Goal: Information Seeking & Learning: Learn about a topic

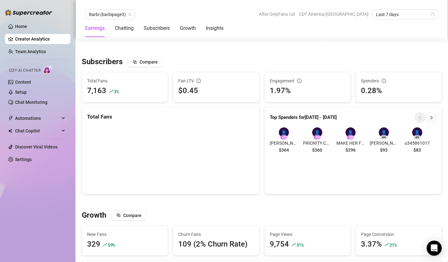
scroll to position [363, 0]
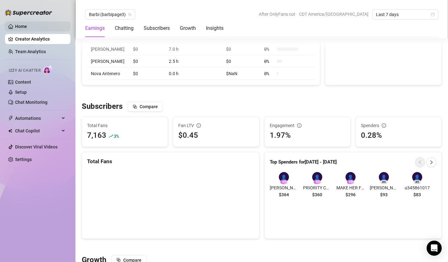
click at [27, 26] on link "Home" at bounding box center [21, 26] width 12 height 5
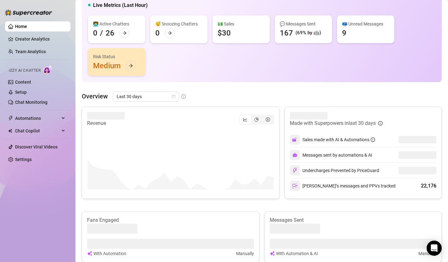
scroll to position [58, 0]
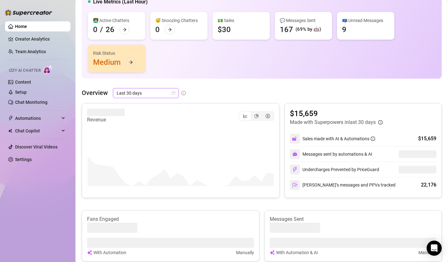
click at [173, 92] on icon "calendar" at bounding box center [174, 93] width 4 height 4
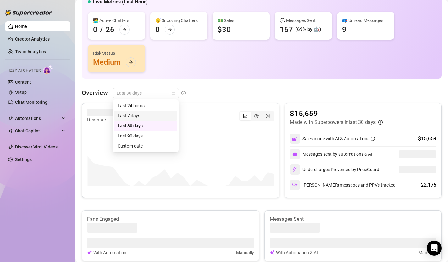
click at [156, 115] on div "Last 7 days" at bounding box center [146, 115] width 56 height 7
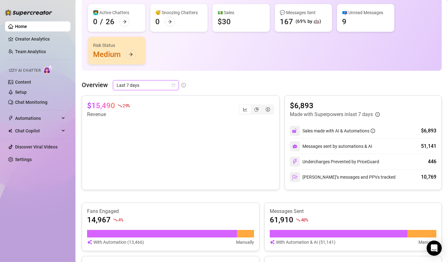
scroll to position [25, 0]
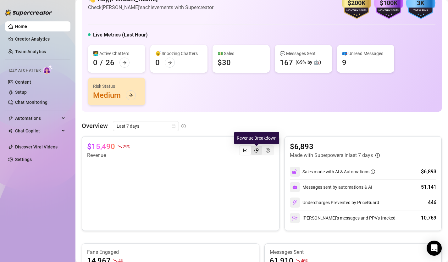
click at [254, 151] on icon "pie-chart" at bounding box center [256, 150] width 4 height 4
click at [252, 147] on input "segmented control" at bounding box center [252, 147] width 0 height 0
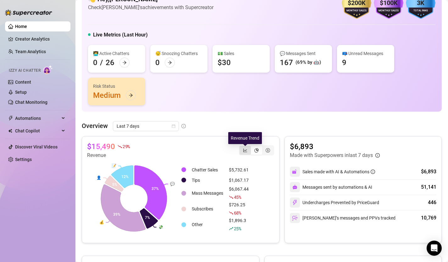
click at [246, 150] on icon "line-chart" at bounding box center [245, 149] width 4 height 3
click at [241, 147] on input "segmented control" at bounding box center [241, 147] width 0 height 0
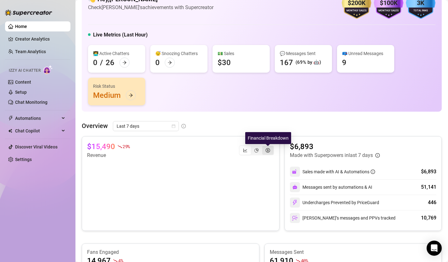
click at [268, 151] on icon "dollar-circle" at bounding box center [268, 150] width 4 height 4
click at [264, 147] on input "segmented control" at bounding box center [264, 147] width 0 height 0
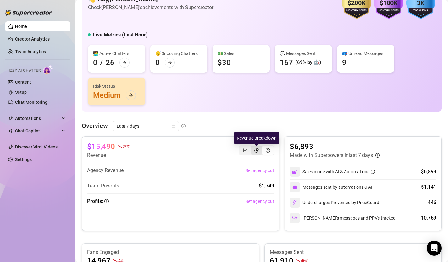
click at [258, 150] on icon "pie-chart" at bounding box center [256, 150] width 4 height 4
click at [252, 147] on input "segmented control" at bounding box center [252, 147] width 0 height 0
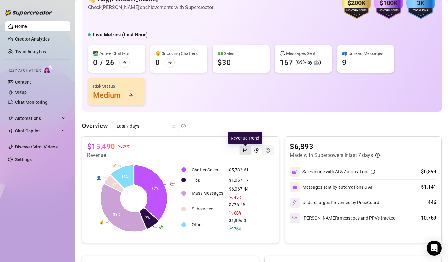
click at [244, 150] on icon "line-chart" at bounding box center [245, 150] width 4 height 4
click at [241, 147] on input "segmented control" at bounding box center [241, 147] width 0 height 0
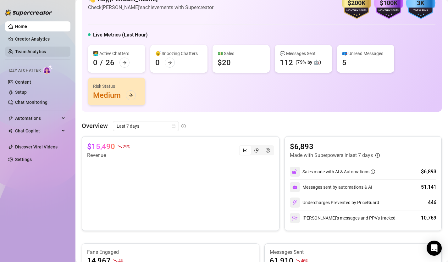
click at [43, 50] on link "Team Analytics" at bounding box center [30, 51] width 31 height 5
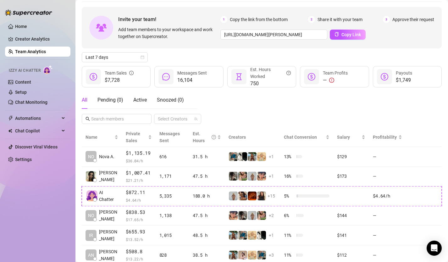
scroll to position [23, 0]
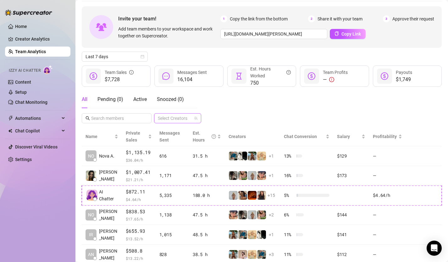
click at [187, 118] on div at bounding box center [174, 118] width 38 height 9
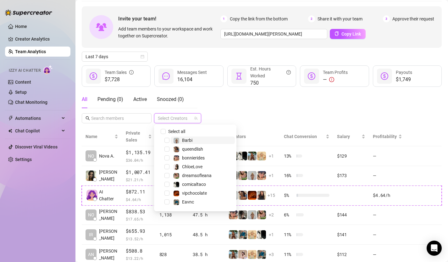
click at [216, 112] on div "All Pending ( 0 ) Active Snoozed ( 0 ) Select Creators" at bounding box center [262, 107] width 360 height 33
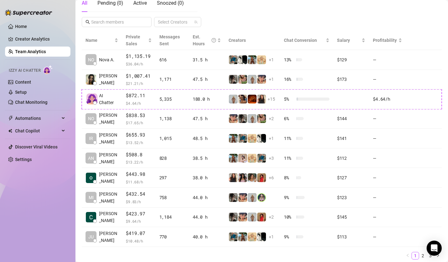
scroll to position [140, 0]
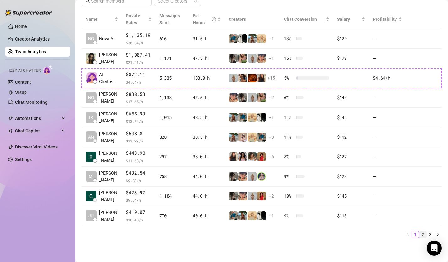
click at [422, 233] on link "2" at bounding box center [422, 234] width 7 height 7
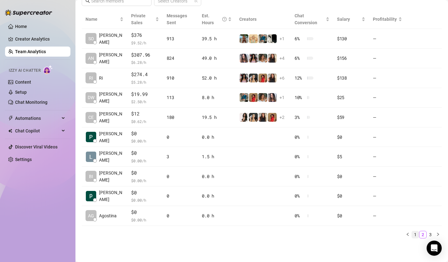
click at [415, 234] on link "1" at bounding box center [415, 234] width 7 height 7
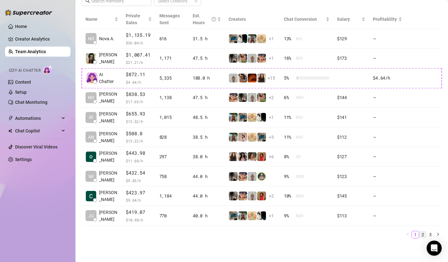
click at [421, 234] on link "2" at bounding box center [422, 234] width 7 height 7
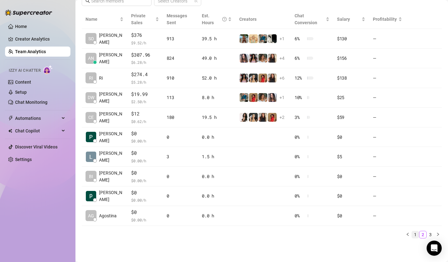
click at [416, 234] on link "1" at bounding box center [415, 234] width 7 height 7
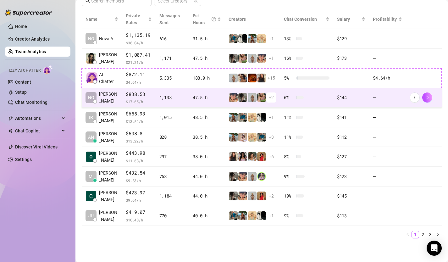
click at [272, 98] on span "+ 2" at bounding box center [271, 97] width 5 height 7
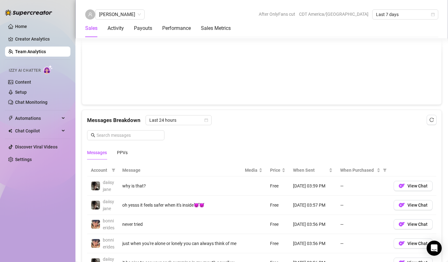
scroll to position [340, 0]
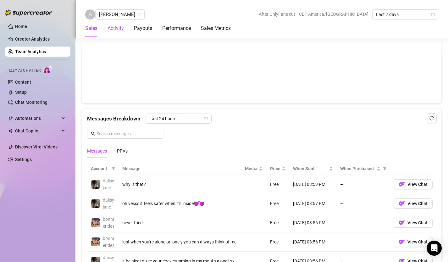
click at [116, 30] on div "Activity" at bounding box center [115, 29] width 16 height 8
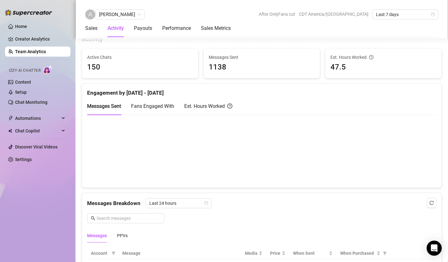
scroll to position [248, 0]
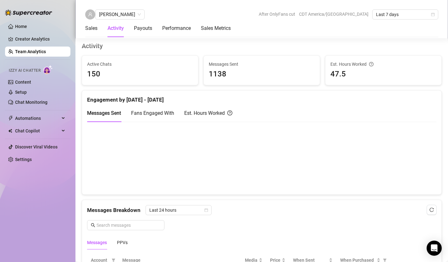
click at [162, 110] on span "Fans Engaged With" at bounding box center [152, 113] width 43 height 6
click at [110, 113] on span "Messages Sent" at bounding box center [104, 113] width 34 height 6
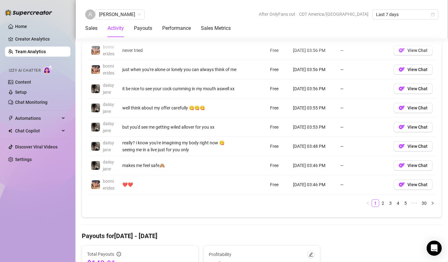
scroll to position [526, 0]
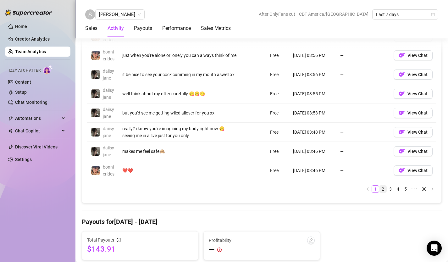
click at [382, 192] on link "2" at bounding box center [382, 188] width 7 height 7
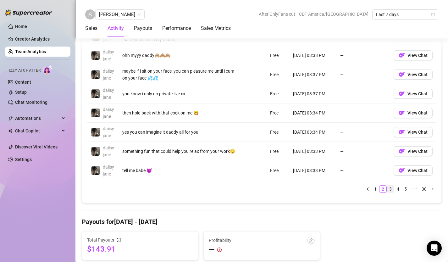
click at [389, 189] on link "3" at bounding box center [390, 188] width 7 height 7
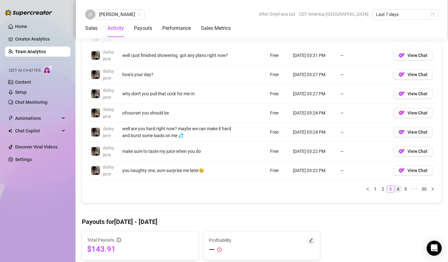
click at [397, 190] on link "4" at bounding box center [397, 188] width 7 height 7
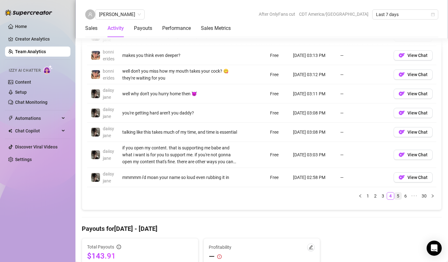
click at [399, 199] on link "5" at bounding box center [397, 195] width 7 height 7
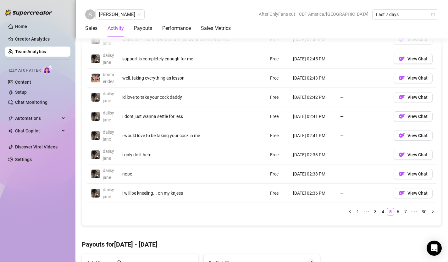
scroll to position [550, 0]
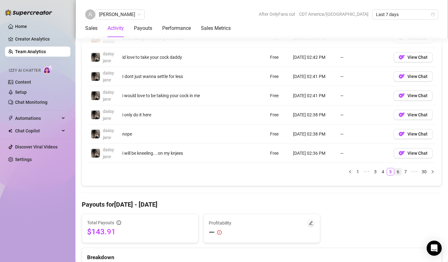
click at [399, 175] on link "6" at bounding box center [397, 171] width 7 height 7
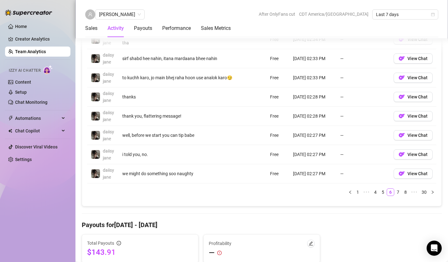
scroll to position [593, 0]
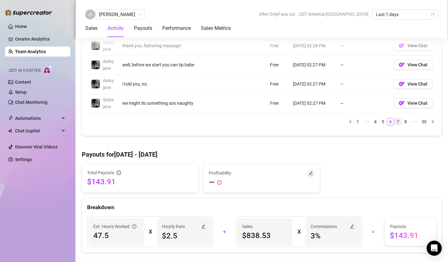
click at [398, 123] on link "7" at bounding box center [397, 121] width 7 height 7
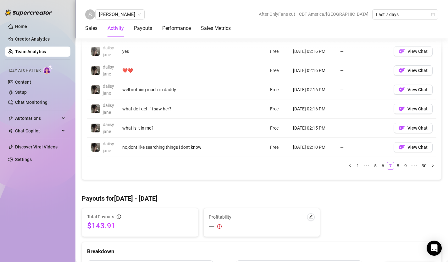
scroll to position [599, 0]
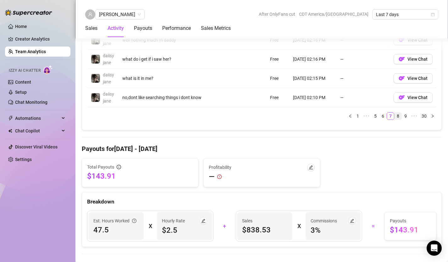
click at [398, 119] on link "8" at bounding box center [397, 115] width 7 height 7
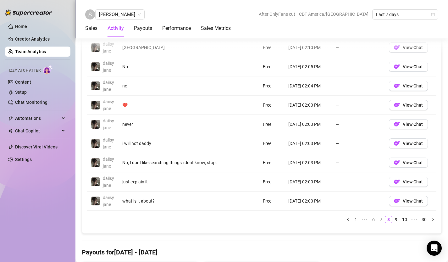
scroll to position [505, 0]
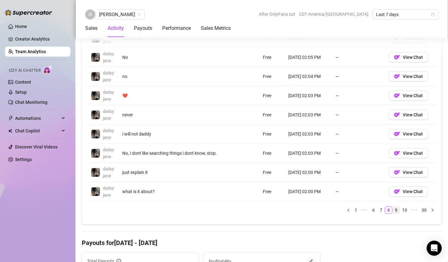
click at [395, 210] on link "9" at bounding box center [395, 209] width 7 height 7
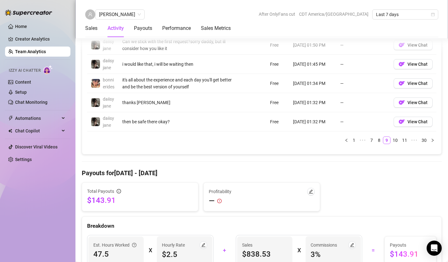
scroll to position [568, 0]
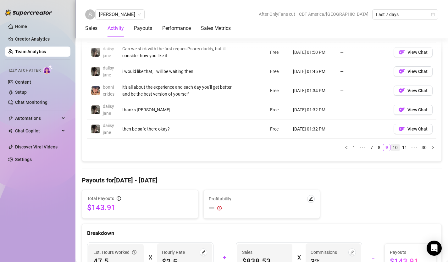
click at [395, 151] on link "10" at bounding box center [395, 147] width 9 height 7
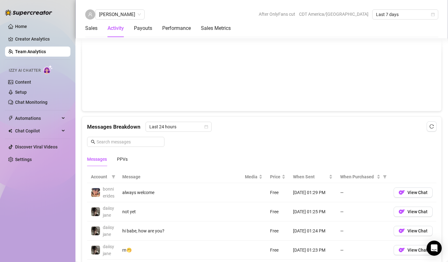
scroll to position [373, 0]
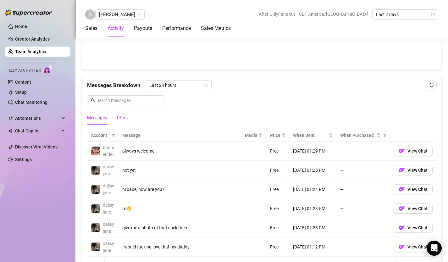
click at [126, 117] on div "PPVs" at bounding box center [122, 117] width 11 height 7
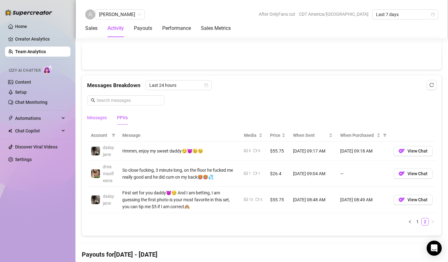
click at [95, 118] on div "Messages" at bounding box center [97, 117] width 20 height 7
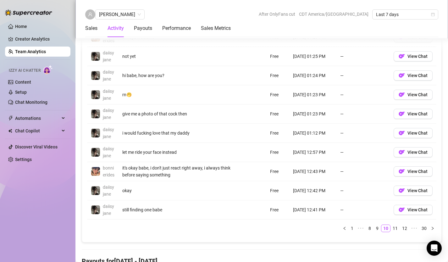
scroll to position [553, 0]
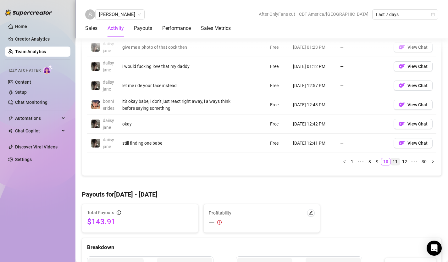
click at [395, 165] on link "11" at bounding box center [395, 161] width 9 height 7
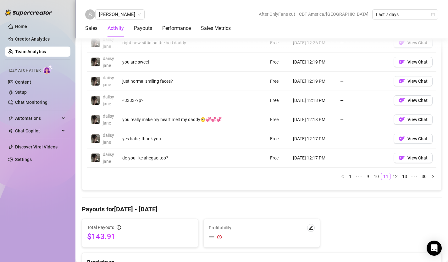
scroll to position [534, 0]
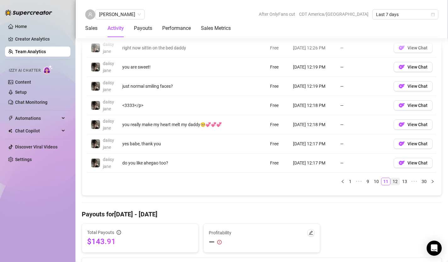
click at [393, 182] on link "12" at bounding box center [395, 181] width 9 height 7
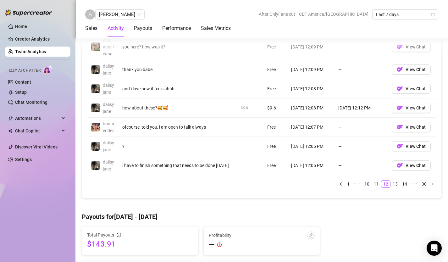
scroll to position [558, 0]
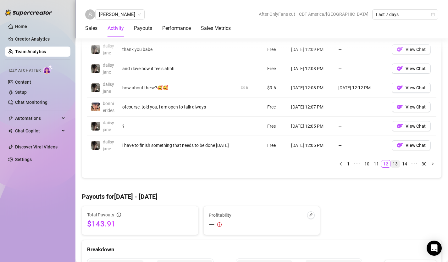
click at [394, 167] on link "13" at bounding box center [395, 163] width 9 height 7
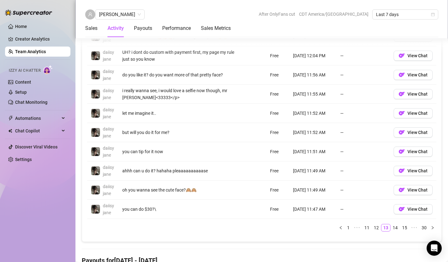
scroll to position [525, 0]
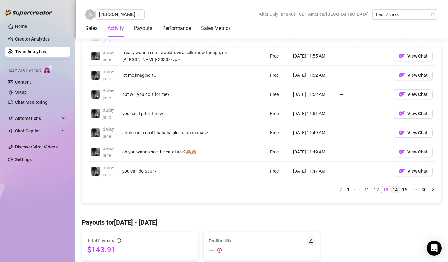
click at [397, 188] on link "14" at bounding box center [395, 189] width 9 height 7
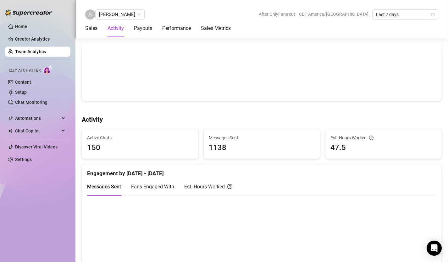
scroll to position [122, 0]
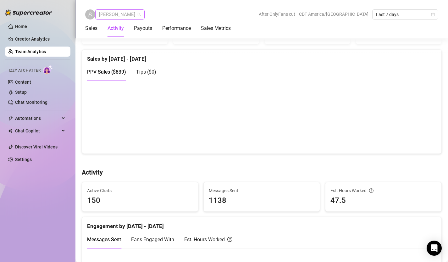
click at [118, 14] on span "[PERSON_NAME]" at bounding box center [120, 14] width 42 height 9
click at [209, 57] on div "Sales by [DATE] - [DATE]" at bounding box center [261, 57] width 349 height 14
click at [36, 54] on link "Team Analytics" at bounding box center [30, 51] width 31 height 5
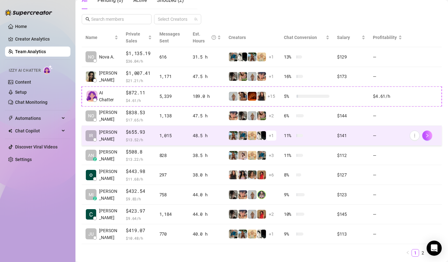
click at [112, 135] on td "IR [PERSON_NAME]" at bounding box center [102, 136] width 40 height 20
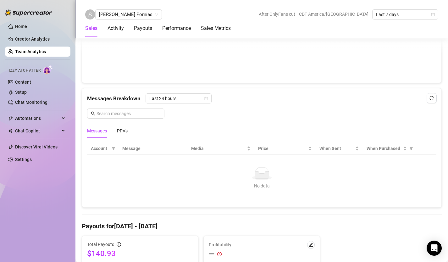
scroll to position [356, 0]
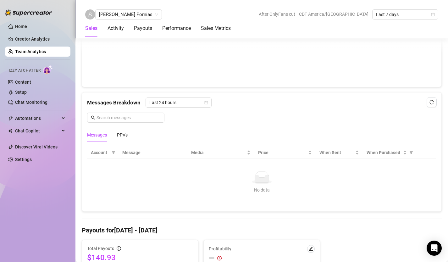
click at [36, 52] on link "Team Analytics" at bounding box center [30, 51] width 31 height 5
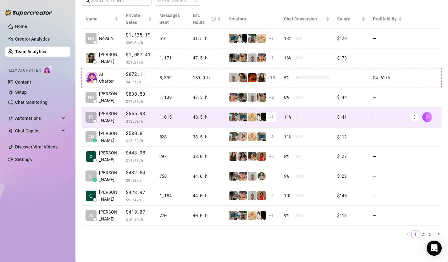
scroll to position [140, 0]
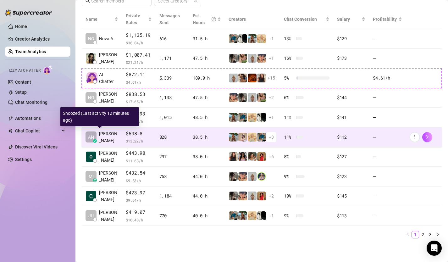
click at [111, 136] on span "[PERSON_NAME]" at bounding box center [108, 137] width 19 height 14
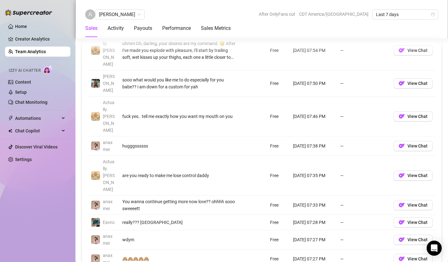
scroll to position [526, 0]
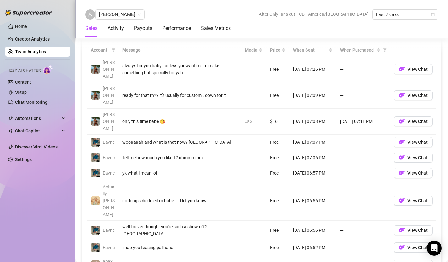
scroll to position [452, 0]
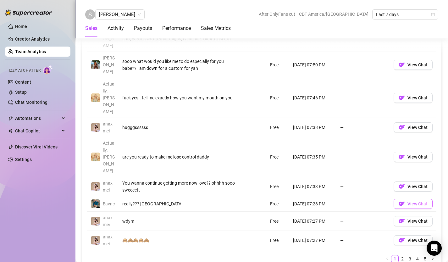
scroll to position [588, 0]
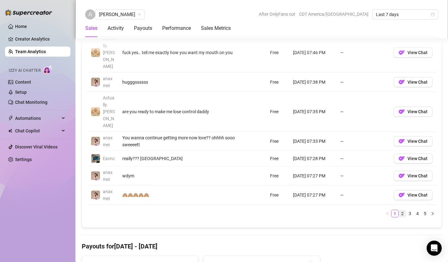
click at [403, 210] on link "2" at bounding box center [402, 213] width 7 height 7
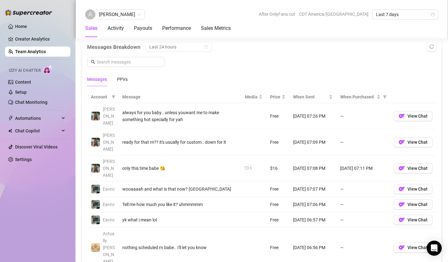
scroll to position [510, 0]
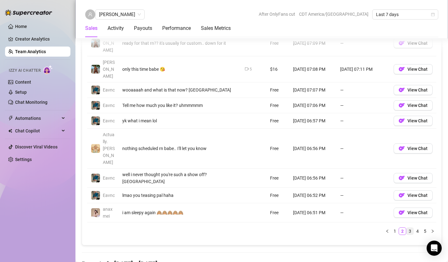
click at [409, 228] on link "3" at bounding box center [409, 231] width 7 height 7
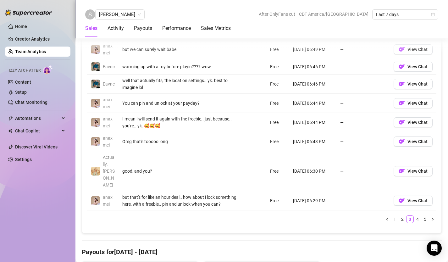
scroll to position [517, 0]
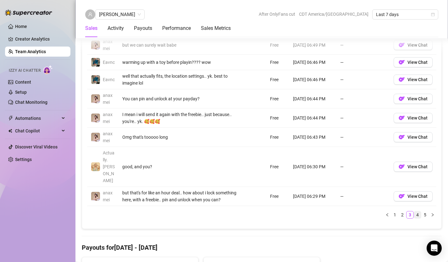
click at [415, 211] on link "4" at bounding box center [417, 214] width 7 height 7
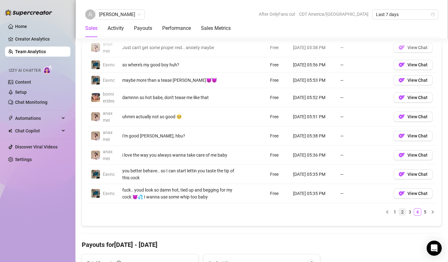
scroll to position [500, 0]
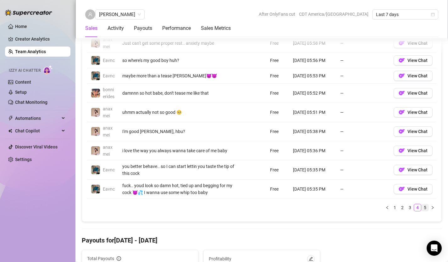
click at [425, 211] on link "5" at bounding box center [424, 207] width 7 height 7
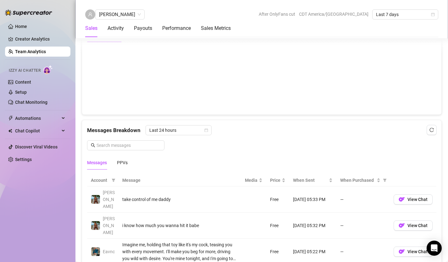
scroll to position [311, 0]
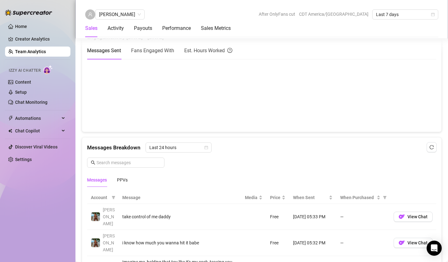
click at [243, 123] on canvas at bounding box center [261, 95] width 349 height 63
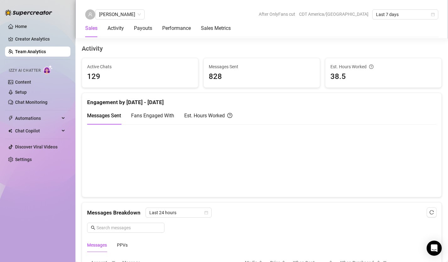
scroll to position [246, 0]
click at [250, 186] on canvas at bounding box center [261, 160] width 349 height 63
click at [270, 185] on canvas at bounding box center [261, 160] width 349 height 63
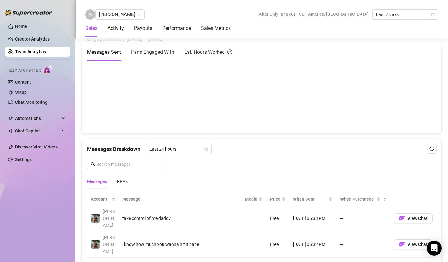
scroll to position [368, 0]
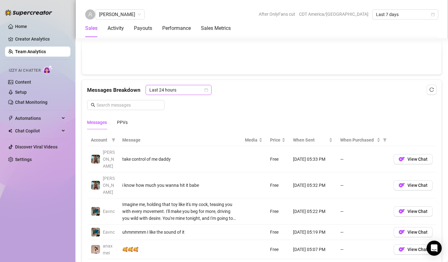
click at [204, 88] on span "Last 24 hours" at bounding box center [178, 89] width 58 height 9
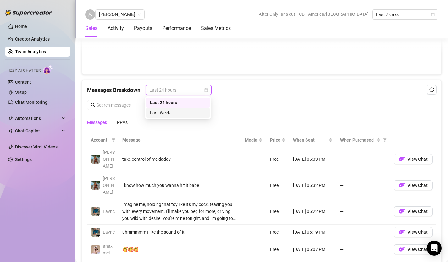
click at [187, 114] on div "Last Week" at bounding box center [178, 112] width 56 height 7
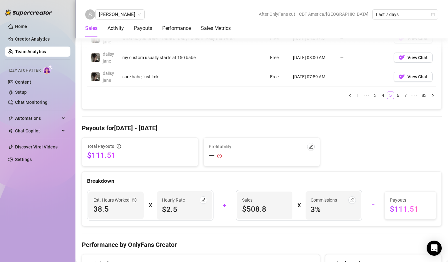
scroll to position [654, 0]
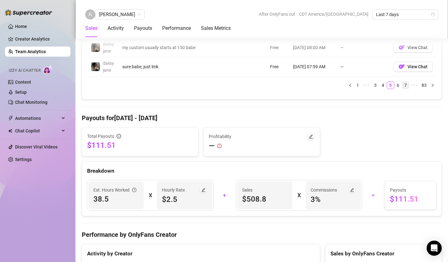
click at [406, 82] on link "7" at bounding box center [405, 85] width 7 height 7
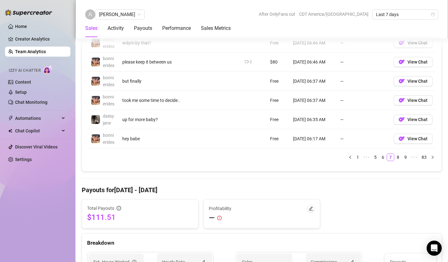
scroll to position [584, 0]
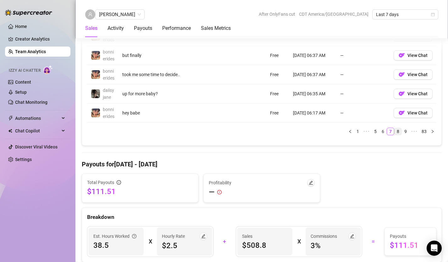
click at [398, 135] on link "8" at bounding box center [397, 131] width 7 height 7
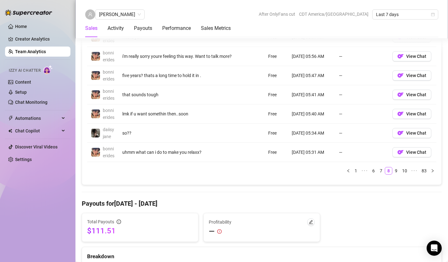
scroll to position [545, 0]
click at [397, 174] on link "9" at bounding box center [395, 170] width 7 height 7
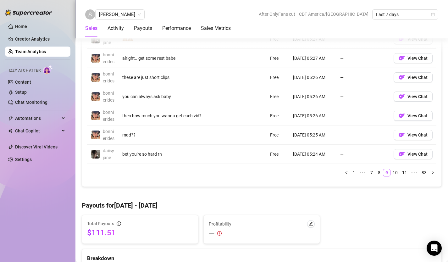
scroll to position [546, 0]
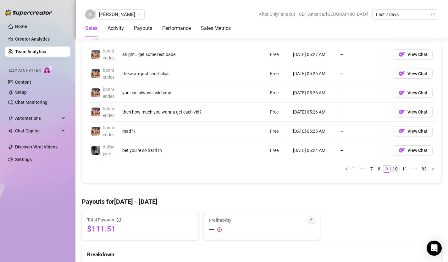
click at [394, 172] on link "10" at bounding box center [395, 168] width 9 height 7
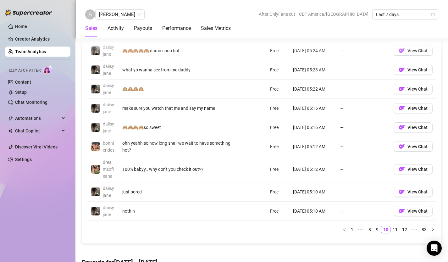
scroll to position [499, 0]
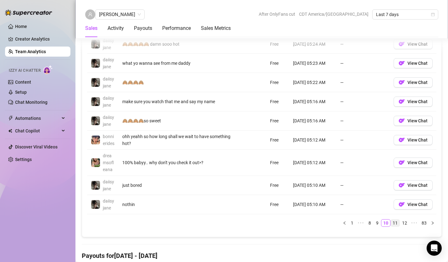
click at [394, 226] on link "11" at bounding box center [395, 222] width 9 height 7
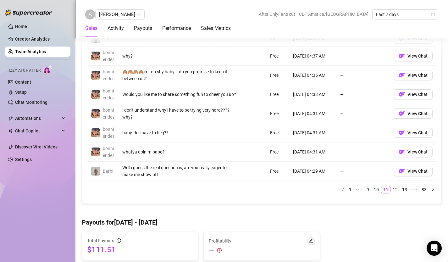
scroll to position [522, 0]
click at [394, 193] on link "12" at bounding box center [395, 189] width 9 height 7
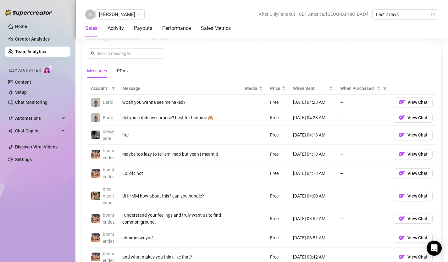
scroll to position [421, 0]
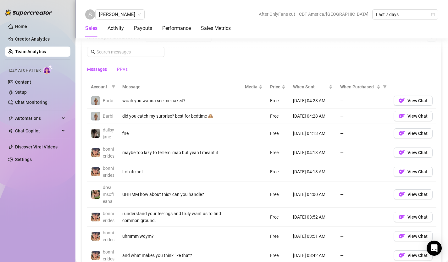
click at [123, 70] on div "PPVs" at bounding box center [122, 69] width 11 height 7
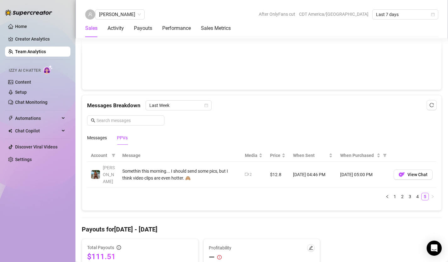
scroll to position [343, 0]
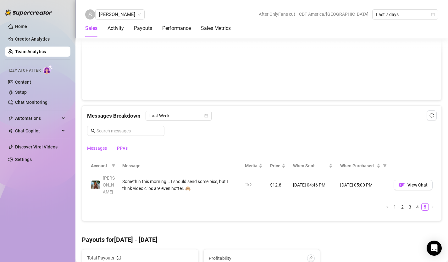
click at [103, 149] on div "Messages" at bounding box center [97, 148] width 20 height 7
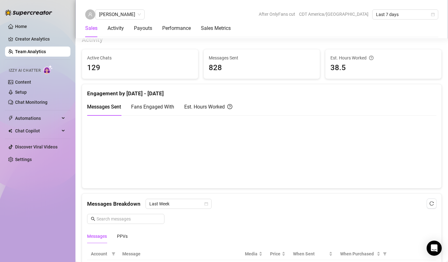
scroll to position [222, 0]
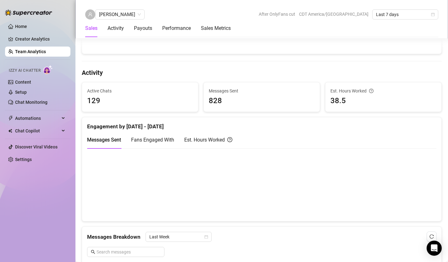
click at [248, 211] on canvas at bounding box center [261, 184] width 349 height 63
click at [269, 210] on canvas at bounding box center [261, 184] width 349 height 63
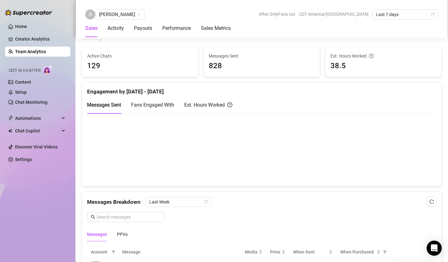
scroll to position [258, 0]
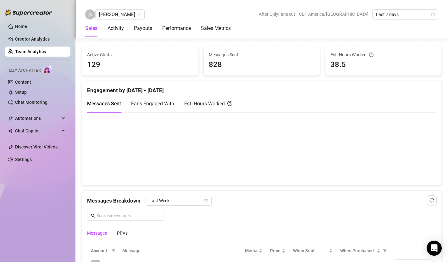
click at [247, 174] on canvas at bounding box center [261, 148] width 349 height 63
click at [267, 175] on canvas at bounding box center [261, 148] width 349 height 63
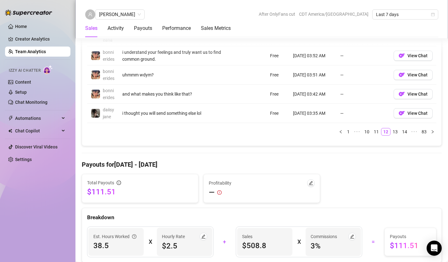
scroll to position [573, 0]
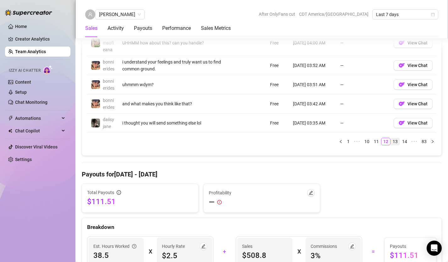
click at [395, 145] on link "13" at bounding box center [395, 141] width 9 height 7
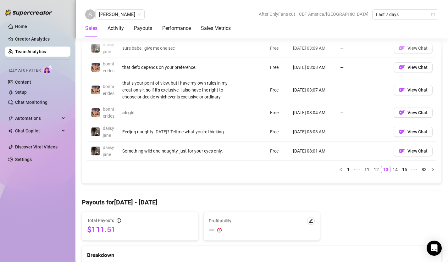
scroll to position [563, 0]
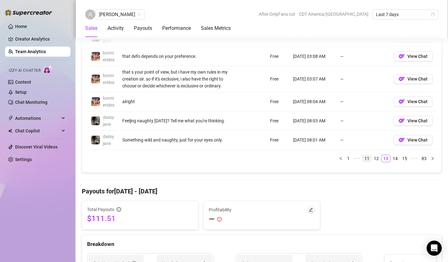
click at [370, 162] on link "11" at bounding box center [366, 158] width 9 height 7
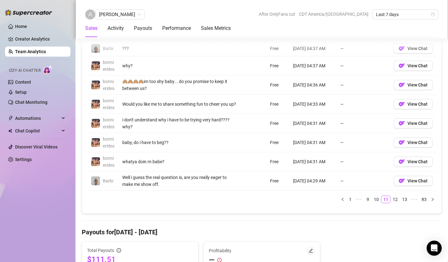
scroll to position [584, 0]
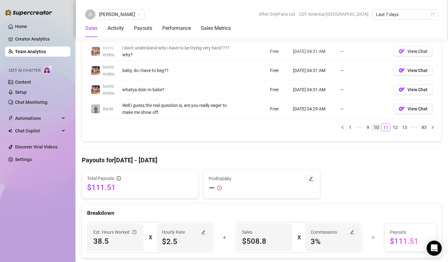
click at [376, 131] on link "10" at bounding box center [376, 127] width 9 height 7
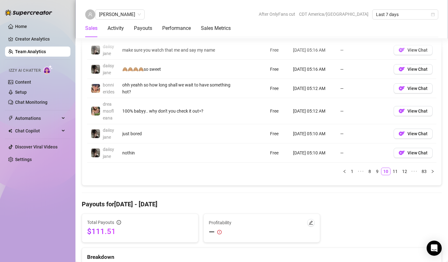
scroll to position [581, 0]
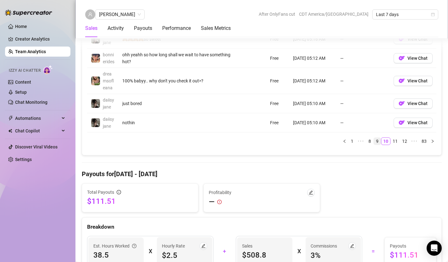
click at [377, 145] on link "9" at bounding box center [377, 141] width 7 height 7
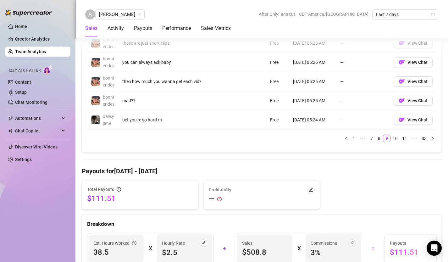
scroll to position [590, 0]
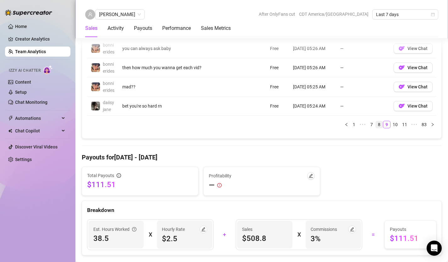
click at [379, 128] on link "8" at bounding box center [379, 124] width 7 height 7
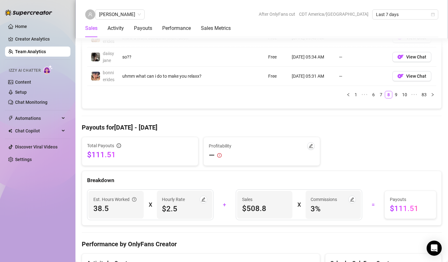
scroll to position [639, 0]
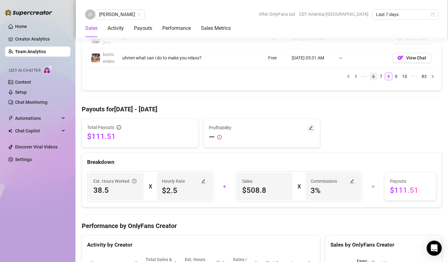
click at [375, 80] on link "6" at bounding box center [373, 76] width 7 height 7
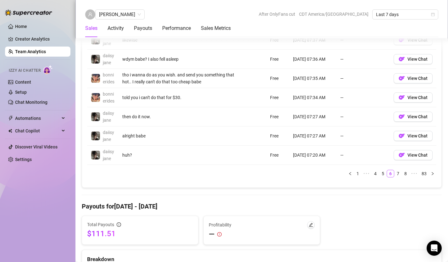
scroll to position [592, 0]
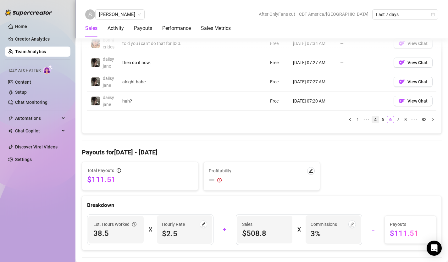
click at [374, 123] on link "4" at bounding box center [375, 119] width 7 height 7
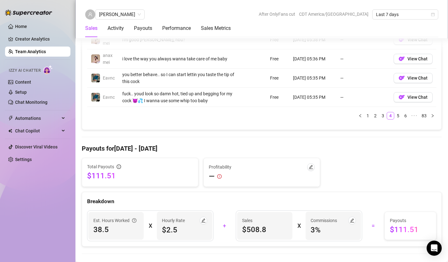
scroll to position [589, 0]
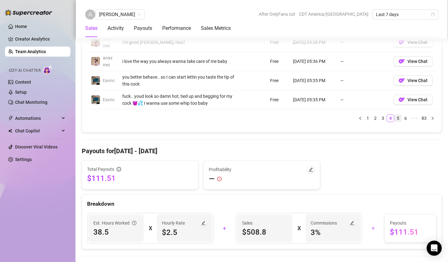
click at [398, 122] on link "5" at bounding box center [397, 118] width 7 height 7
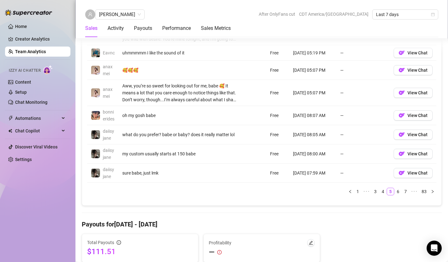
scroll to position [548, 0]
click at [405, 188] on link "7" at bounding box center [405, 191] width 7 height 7
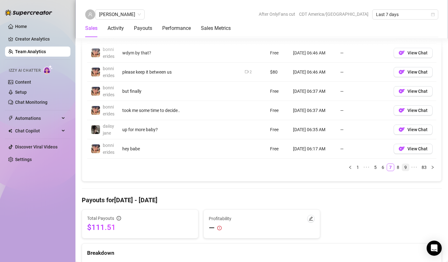
click at [404, 171] on link "9" at bounding box center [405, 167] width 7 height 7
click at [402, 171] on link "11" at bounding box center [404, 167] width 9 height 7
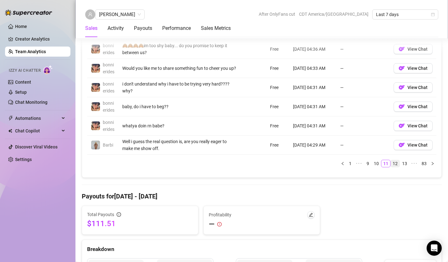
click at [398, 167] on link "12" at bounding box center [395, 163] width 9 height 7
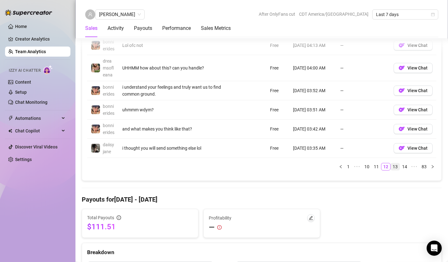
click at [397, 170] on link "13" at bounding box center [395, 166] width 9 height 7
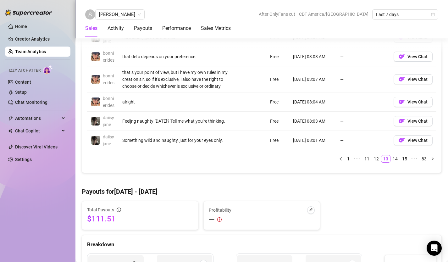
scroll to position [570, 0]
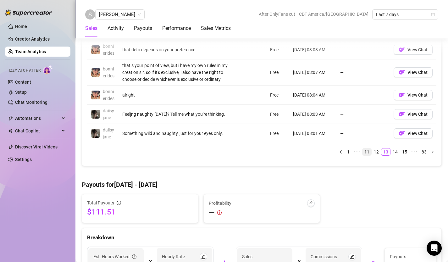
click at [368, 155] on link "11" at bounding box center [366, 151] width 9 height 7
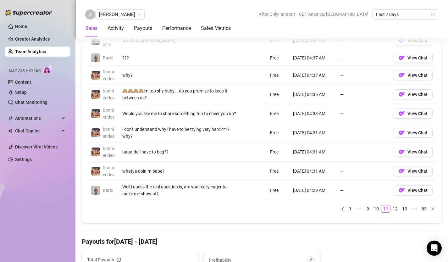
scroll to position [513, 0]
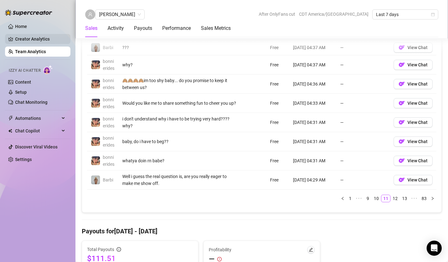
click at [33, 40] on link "Creator Analytics" at bounding box center [40, 39] width 50 height 10
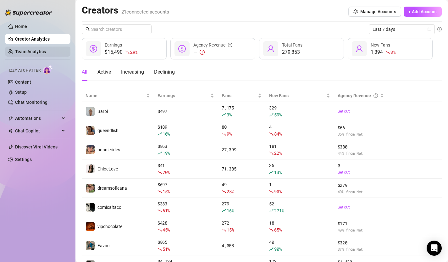
click at [33, 51] on link "Team Analytics" at bounding box center [30, 51] width 31 height 5
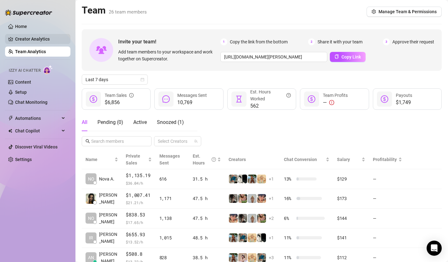
click at [36, 40] on link "Creator Analytics" at bounding box center [40, 39] width 50 height 10
